Goal: Check status: Check status

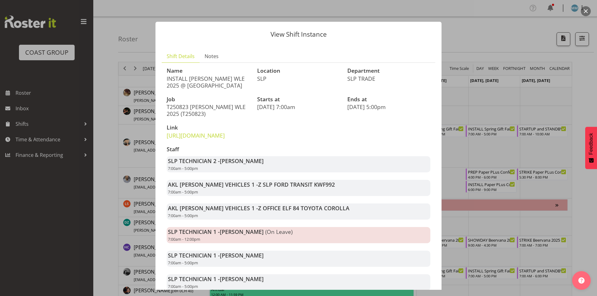
scroll to position [284, 0]
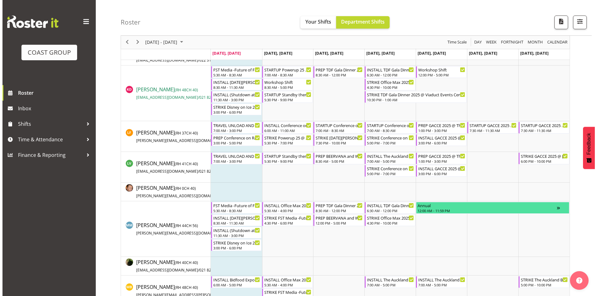
scroll to position [373, 0]
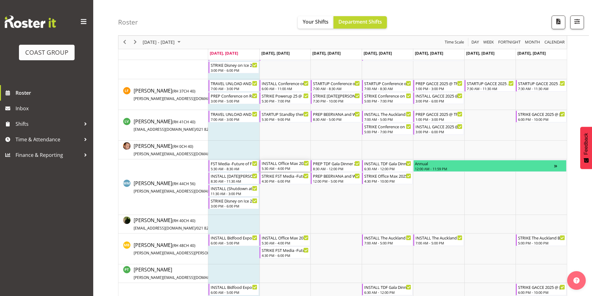
click at [278, 165] on div "INSTALL Office Max 2025 @ Claudelands On Site @ 0700" at bounding box center [285, 163] width 47 height 6
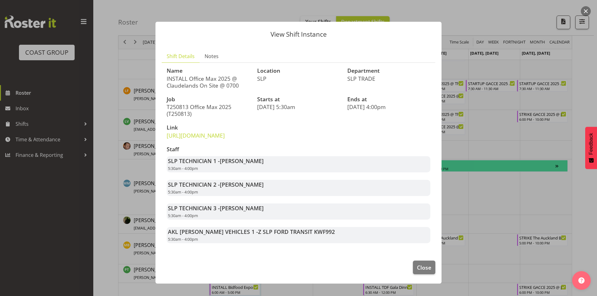
click at [509, 202] on div at bounding box center [298, 148] width 597 height 296
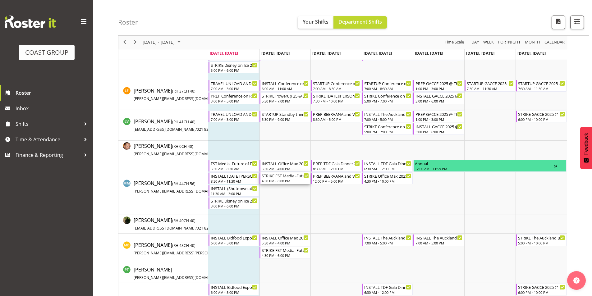
click at [285, 176] on div "STRIKE FST Media -Future of Financial Services New Zealand Conference 2025 @ Th…" at bounding box center [285, 175] width 47 height 6
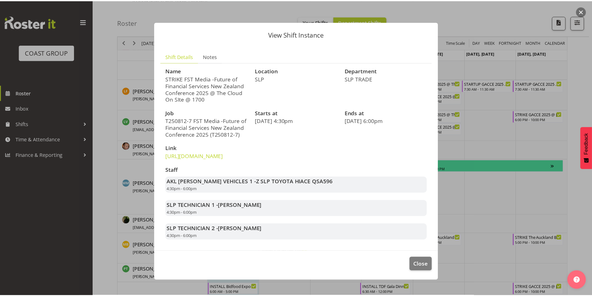
scroll to position [4, 0]
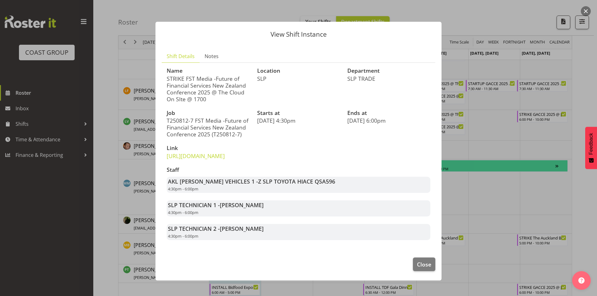
click at [476, 211] on div at bounding box center [298, 148] width 597 height 296
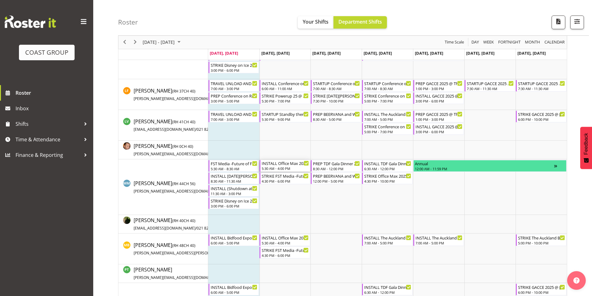
click at [288, 167] on div "5:30 AM - 4:00 PM" at bounding box center [285, 168] width 47 height 5
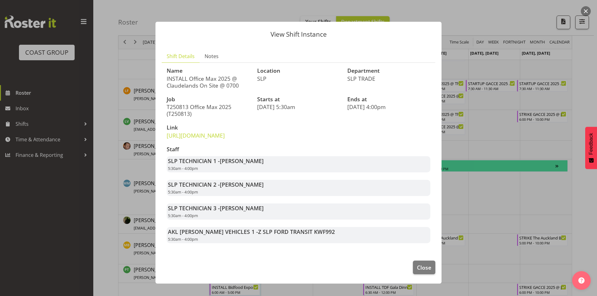
click at [476, 191] on div at bounding box center [298, 148] width 597 height 296
